Goal: Task Accomplishment & Management: Manage account settings

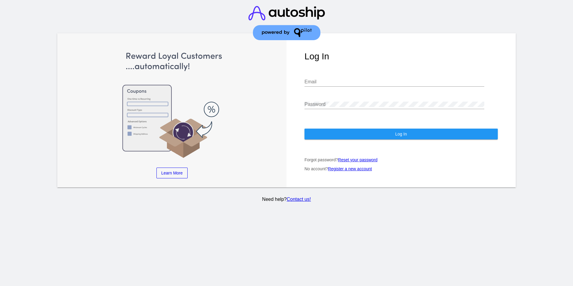
type input "[PERSON_NAME][EMAIL_ADDRESS][DOMAIN_NAME]"
click at [327, 129] on button "Log In" at bounding box center [401, 134] width 193 height 11
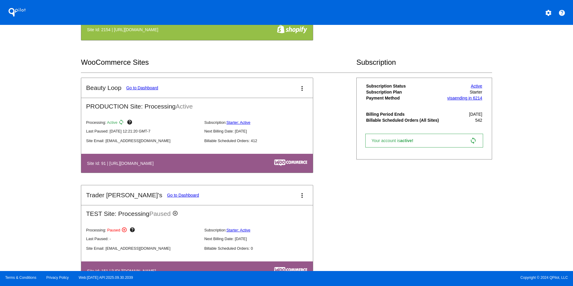
scroll to position [210, 0]
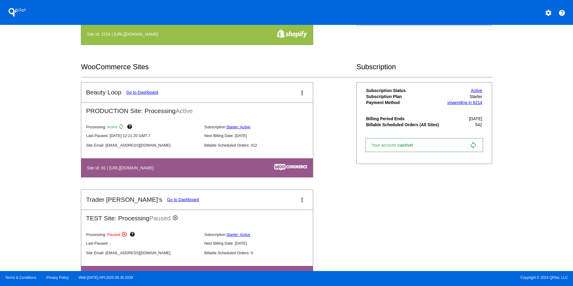
click at [138, 93] on link "Go to Dashboard" at bounding box center [142, 92] width 32 height 5
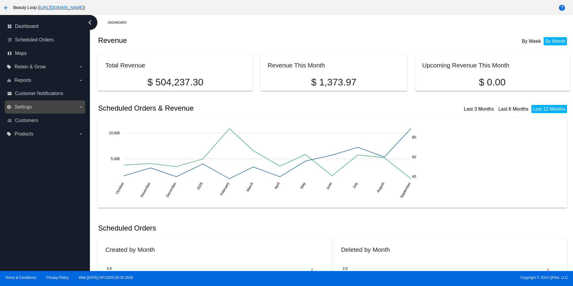
click at [33, 105] on label "settings Settings arrow_drop_down" at bounding box center [45, 107] width 76 height 10
click at [0, 0] on input "settings Settings arrow_drop_down" at bounding box center [0, 0] width 0 height 0
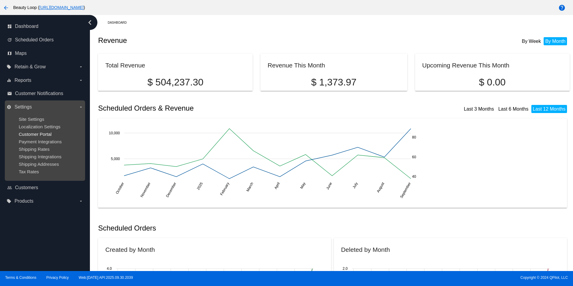
click at [38, 134] on span "Customer Portal" at bounding box center [35, 134] width 33 height 5
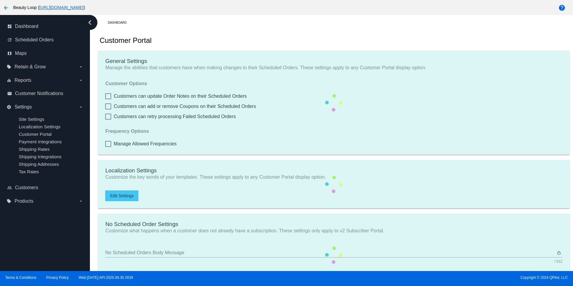
click at [168, 147] on mat-card "General Settings Manage the abilities that customers have when making changes t…" at bounding box center [334, 103] width 472 height 104
checkbox input "true"
type input "Create a Subscription"
type input "[URL][DOMAIN_NAME]"
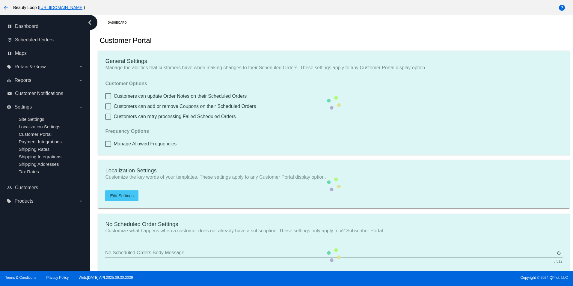
checkbox input "true"
type input "1"
type input "20"
type input "500"
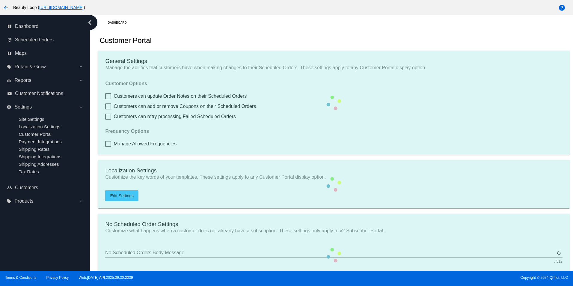
type textarea ".app-container > app-orders-summary-view { --md-outlined-button-container-shape…"
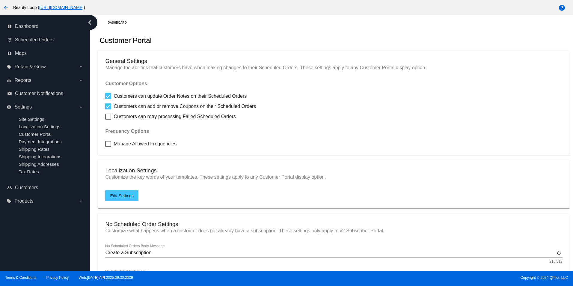
click at [168, 147] on span "Manage Allowed Frequencies" at bounding box center [145, 143] width 63 height 7
click at [108, 147] on input "Manage Allowed Frequencies" at bounding box center [108, 147] width 0 height 0
checkbox input "true"
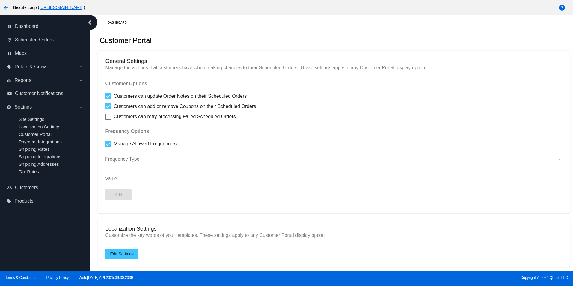
click at [158, 154] on div "Frequency Type" at bounding box center [333, 157] width 457 height 13
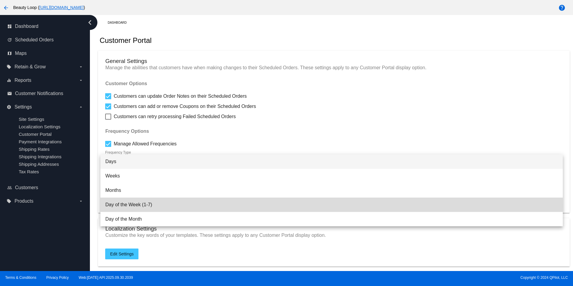
click at [136, 206] on span "Day of the Week (1-7)" at bounding box center [331, 205] width 453 height 14
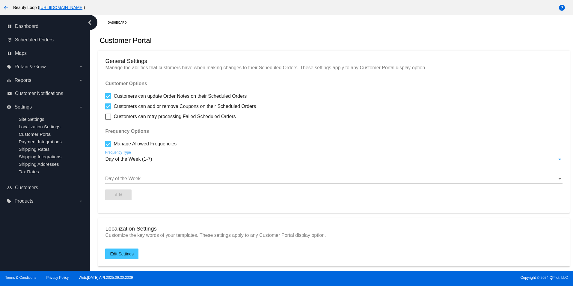
click at [141, 179] on div at bounding box center [331, 178] width 452 height 5
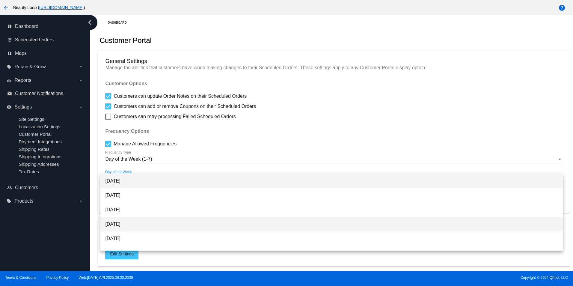
click at [127, 221] on span "[DATE]" at bounding box center [331, 224] width 453 height 14
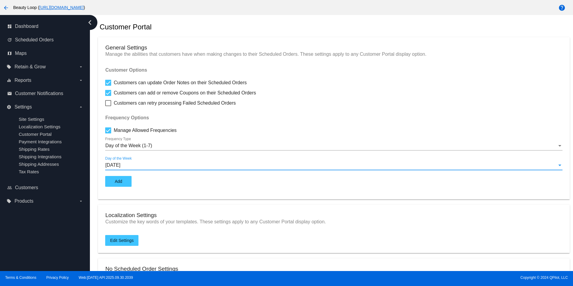
scroll to position [30, 0]
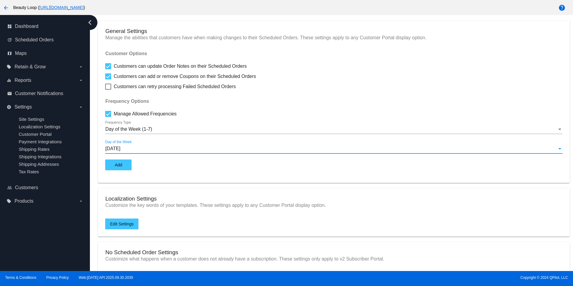
click at [124, 163] on button "Add" at bounding box center [118, 165] width 26 height 11
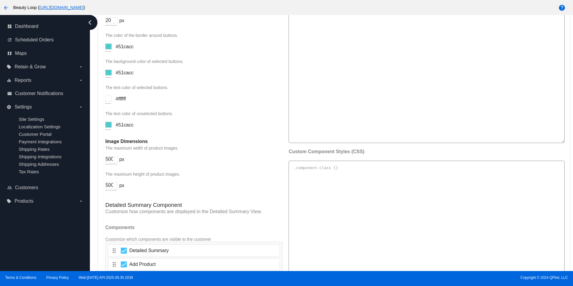
scroll to position [1074, 0]
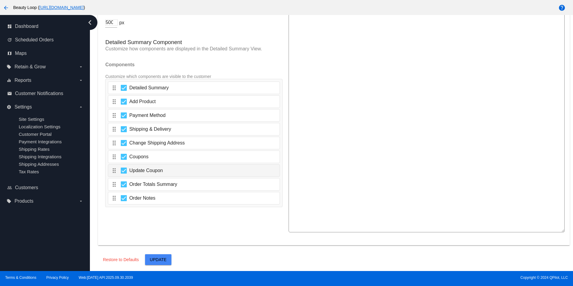
drag, startPoint x: 199, startPoint y: 121, endPoint x: 196, endPoint y: 249, distance: 127.5
click at [155, 256] on button "Update" at bounding box center [158, 259] width 26 height 11
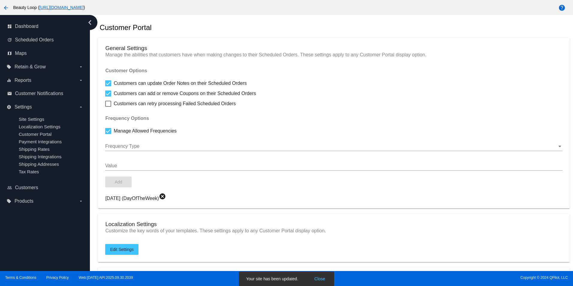
scroll to position [0, 0]
